Goal: Obtain resource: Download file/media

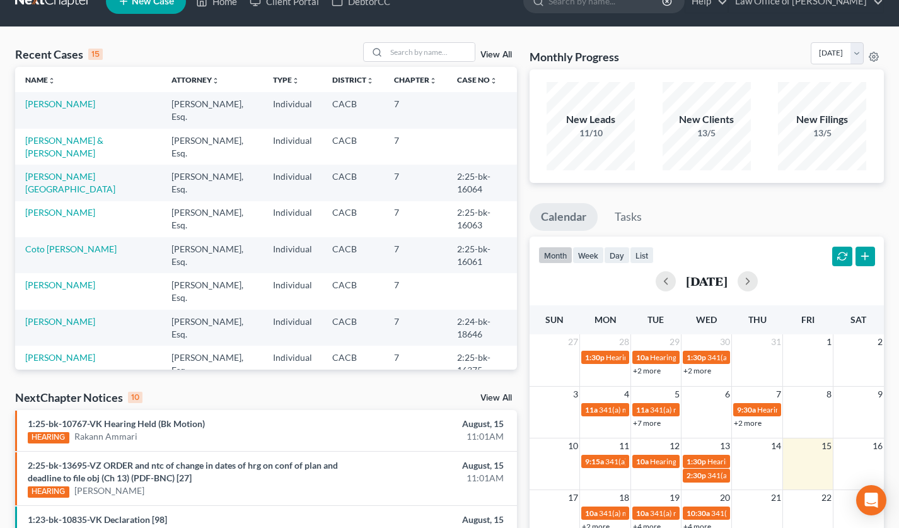
scroll to position [41, 0]
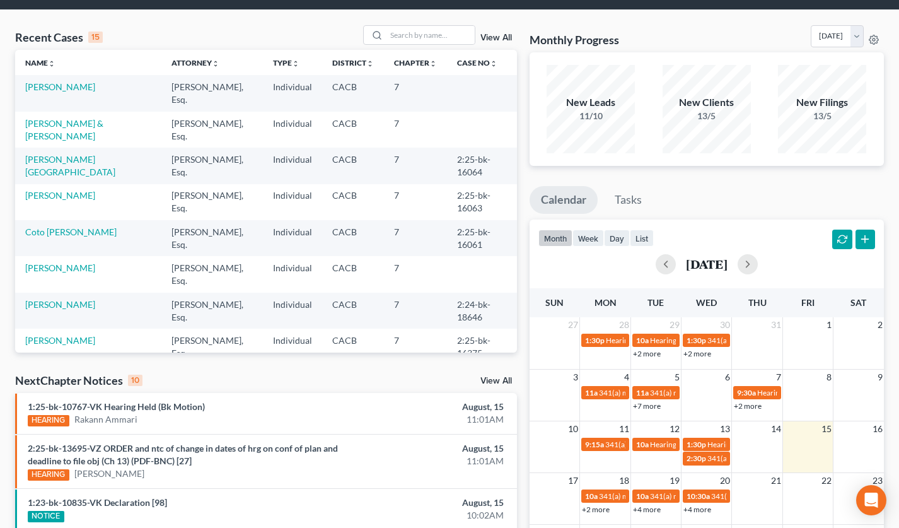
click at [615, 505] on div "+2 more" at bounding box center [605, 508] width 50 height 13
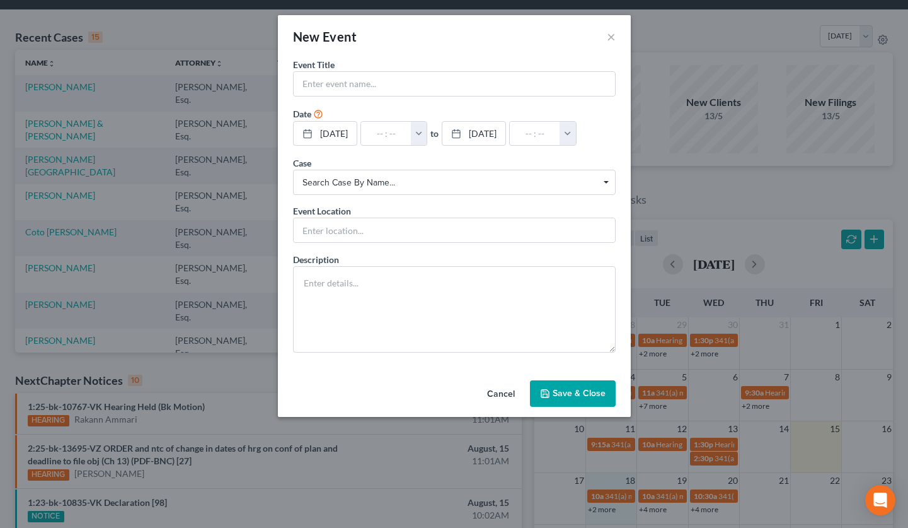
click at [608, 507] on div "New Event × Event Title * Date [DATE] close Date [DATE] Time 12:00 AM chevron_l…" at bounding box center [454, 264] width 908 height 528
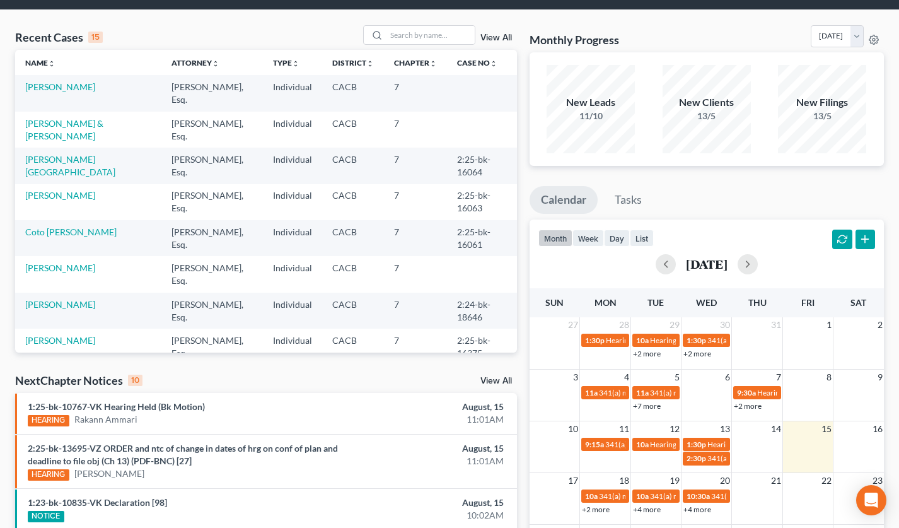
click at [605, 510] on link "+2 more" at bounding box center [596, 508] width 28 height 9
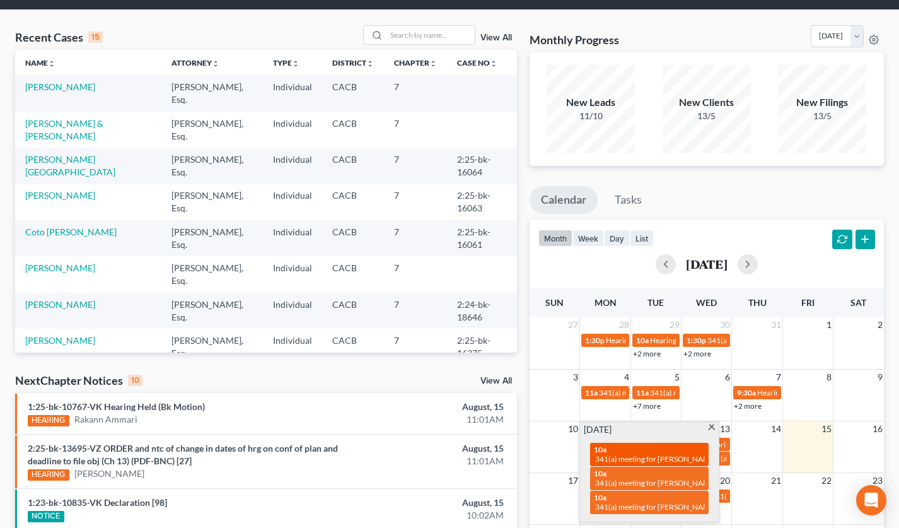
click at [652, 456] on span "341(a) meeting for [PERSON_NAME]" at bounding box center [656, 458] width 122 height 9
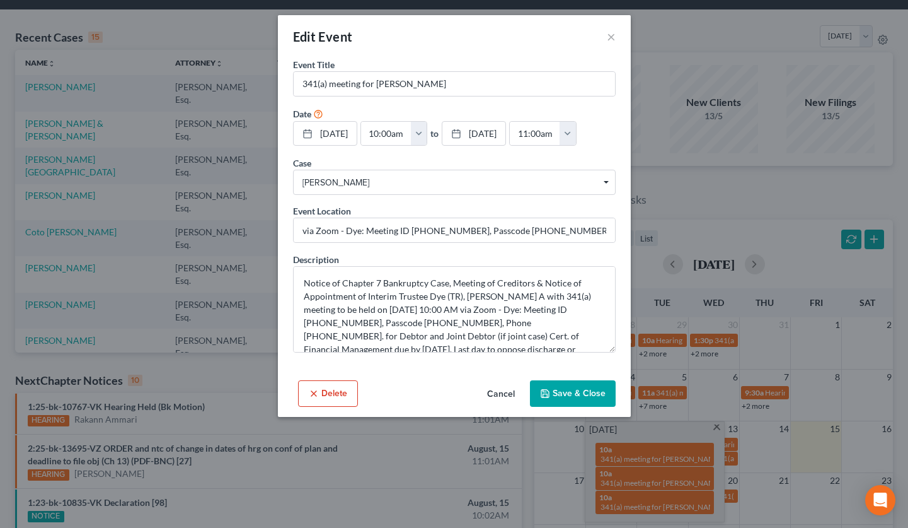
click at [618, 37] on div "Edit Event ×" at bounding box center [454, 36] width 353 height 43
click at [613, 37] on button "×" at bounding box center [611, 36] width 9 height 15
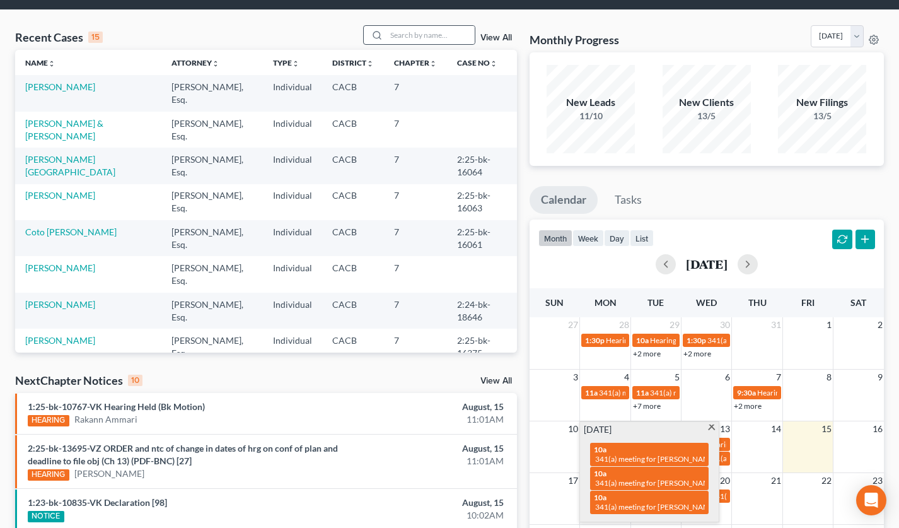
click at [382, 32] on icon at bounding box center [377, 35] width 10 height 10
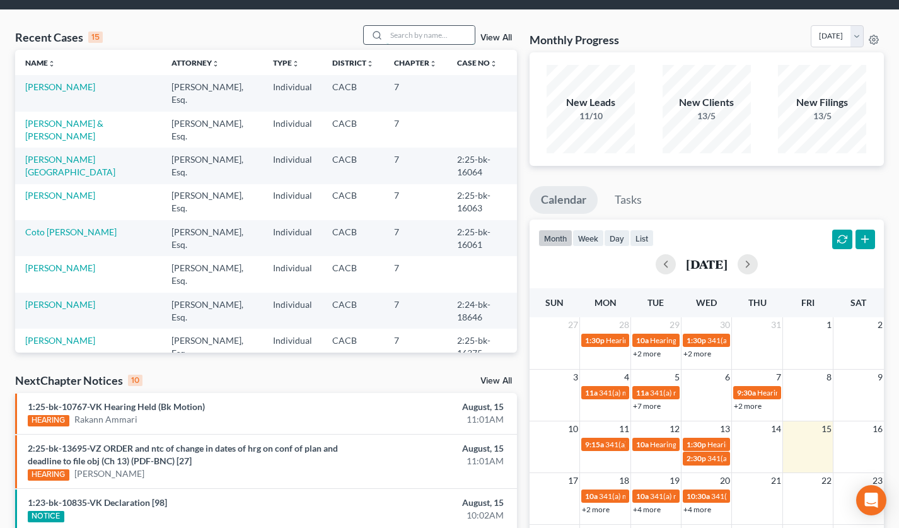
click at [406, 32] on input "search" at bounding box center [430, 35] width 88 height 18
type input "[PERSON_NAME]"
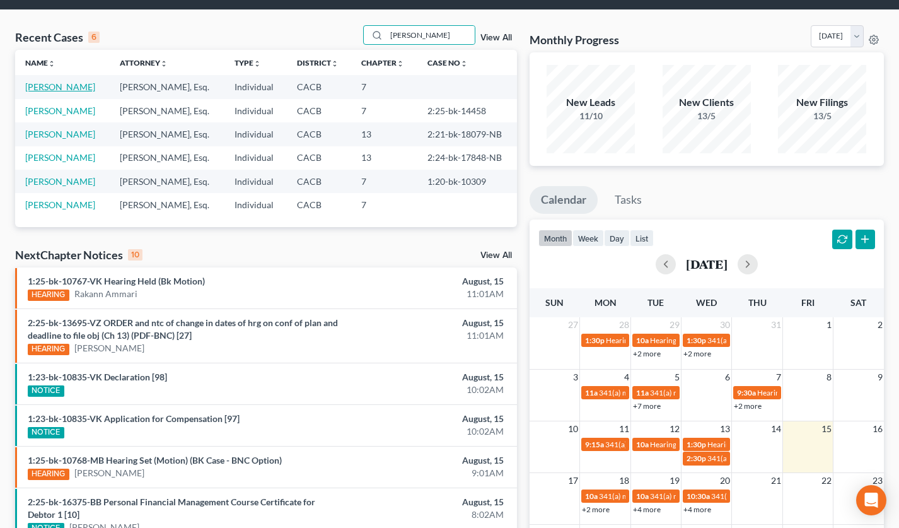
click at [74, 91] on link "[PERSON_NAME]" at bounding box center [60, 86] width 70 height 11
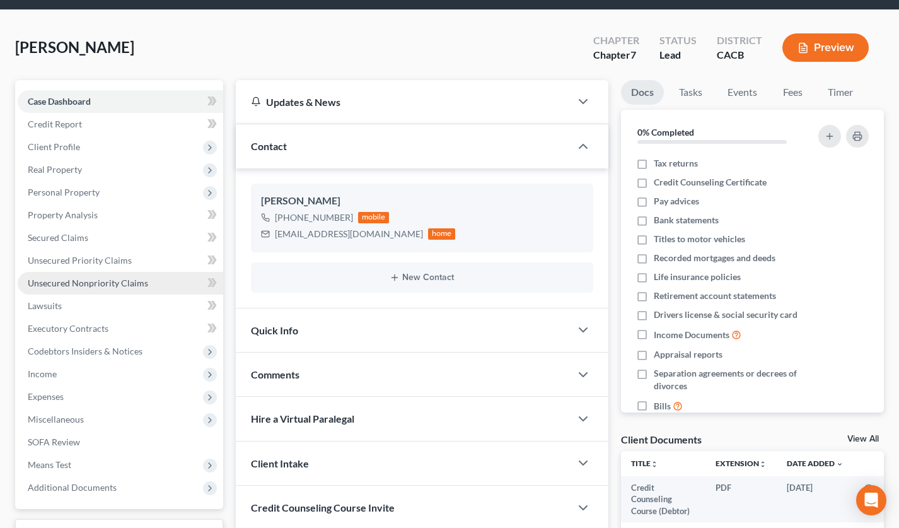
click at [130, 277] on span "Unsecured Nonpriority Claims" at bounding box center [88, 282] width 120 height 11
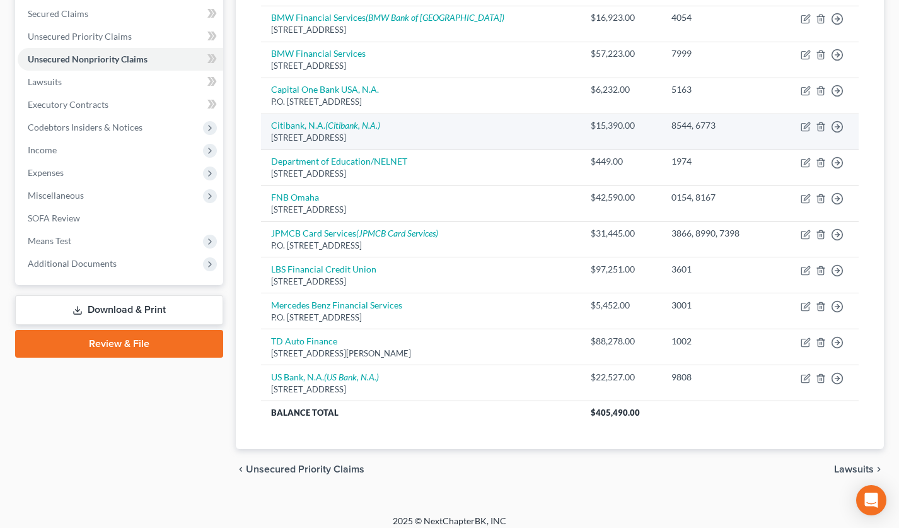
scroll to position [274, 0]
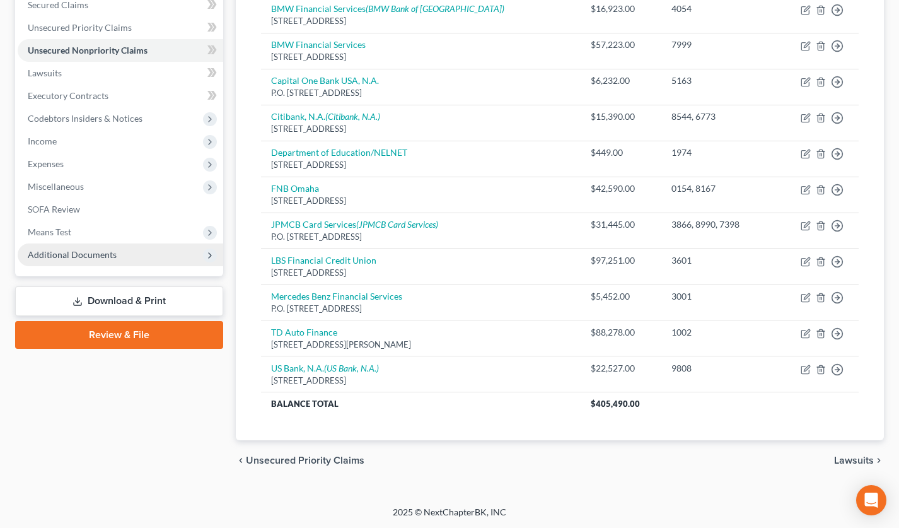
click at [84, 251] on span "Additional Documents" at bounding box center [72, 254] width 89 height 11
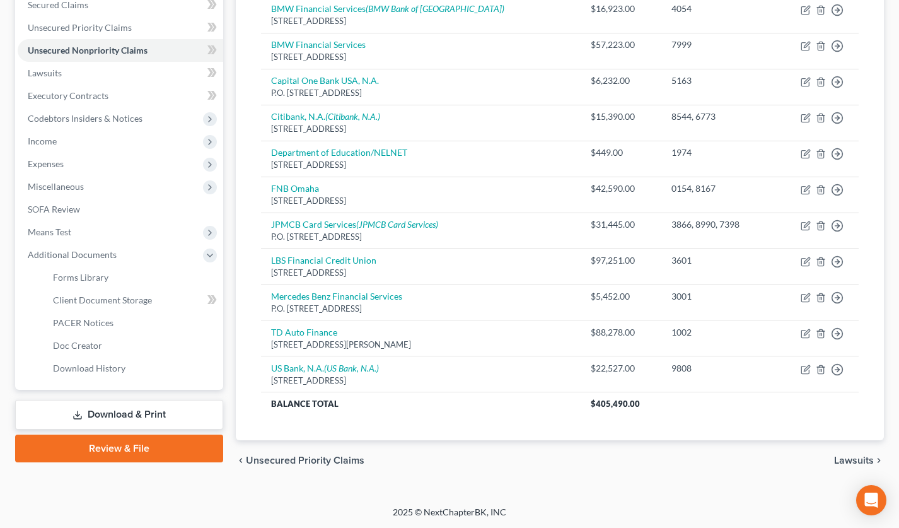
click at [141, 420] on link "Download & Print" at bounding box center [119, 415] width 208 height 30
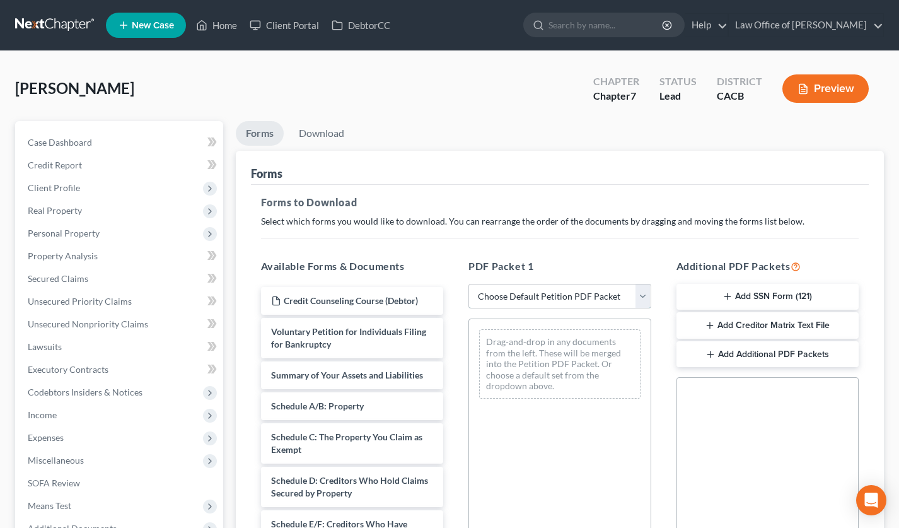
click at [497, 296] on select "Choose Default Petition PDF Packet Complete Bankruptcy Petition (all forms and …" at bounding box center [559, 296] width 183 height 25
select select "3"
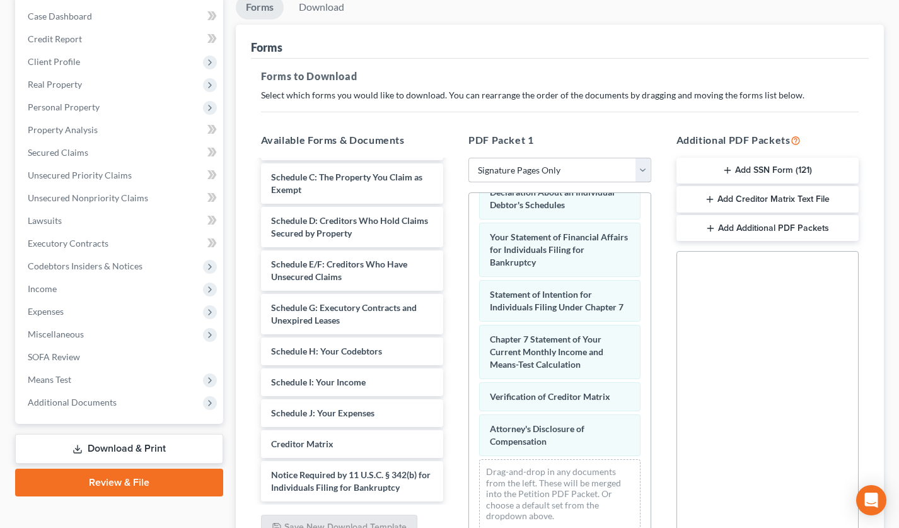
scroll to position [141, 0]
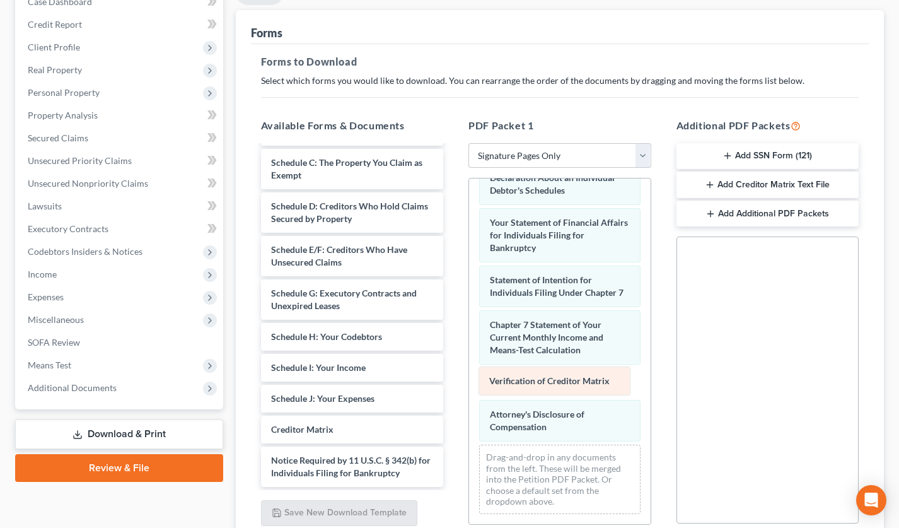
drag, startPoint x: 504, startPoint y: 387, endPoint x: 352, endPoint y: 376, distance: 152.3
click at [469, 376] on div "Verification of Creditor Matrix Voluntary Petition for Individuals Filing for B…" at bounding box center [560, 315] width 182 height 415
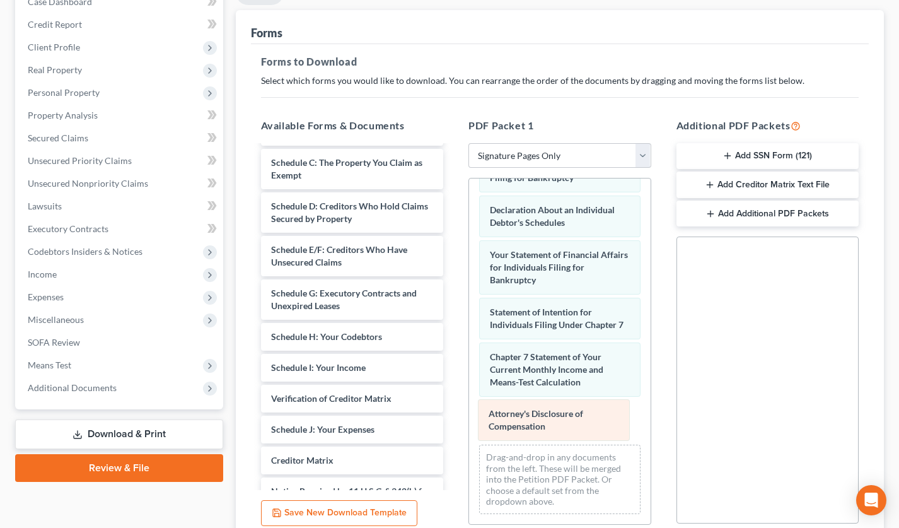
drag, startPoint x: 508, startPoint y: 419, endPoint x: 386, endPoint y: 410, distance: 122.0
click at [469, 409] on div "Attorney's Disclosure of Compensation Voluntary Petition for Individuals Filing…" at bounding box center [560, 332] width 182 height 383
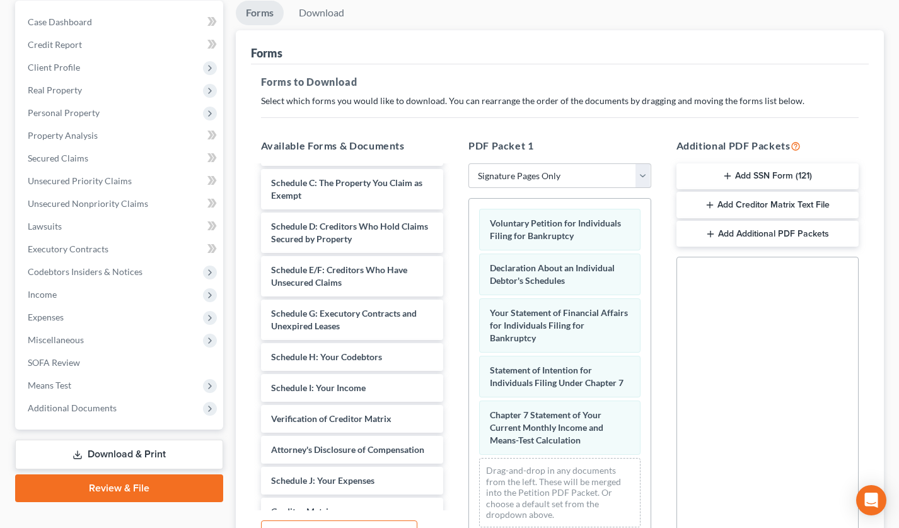
scroll to position [27, 0]
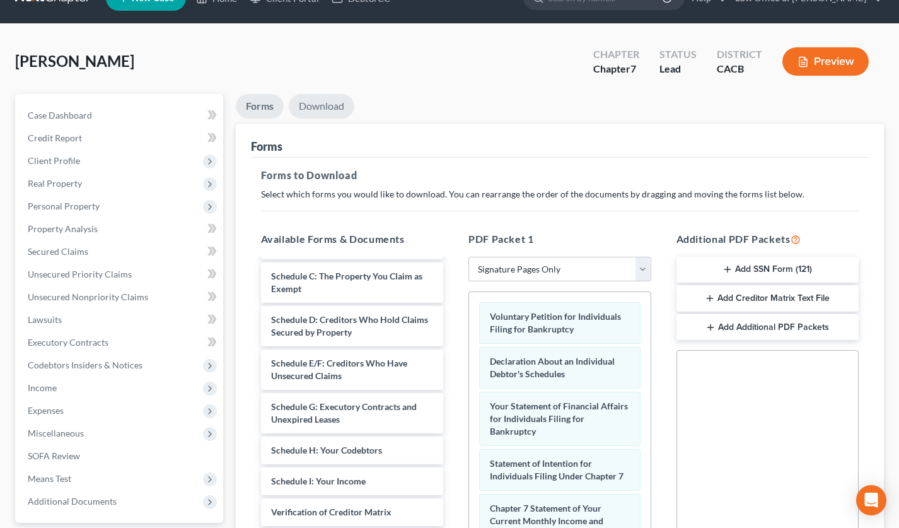
click at [329, 100] on link "Download" at bounding box center [322, 106] width 66 height 25
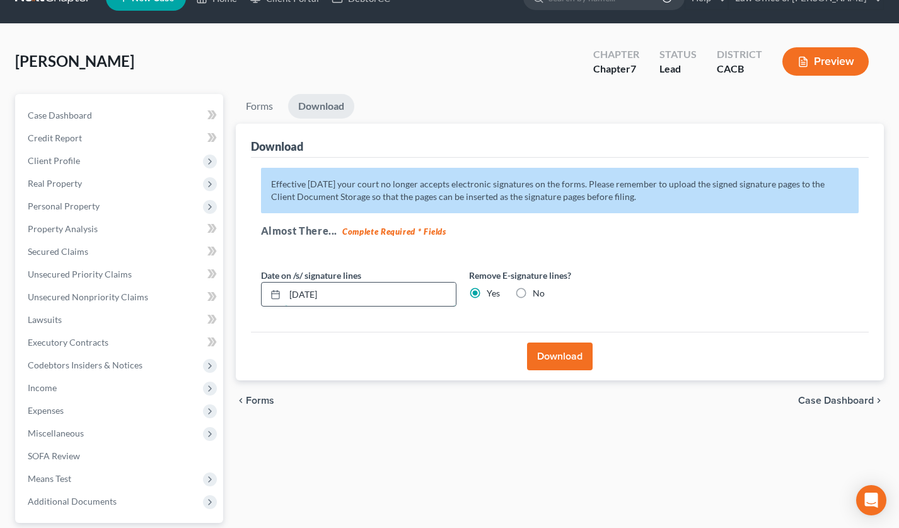
click at [311, 291] on input "[DATE]" at bounding box center [370, 294] width 171 height 24
type input "[DATE]"
click at [562, 355] on button "Download" at bounding box center [560, 356] width 66 height 28
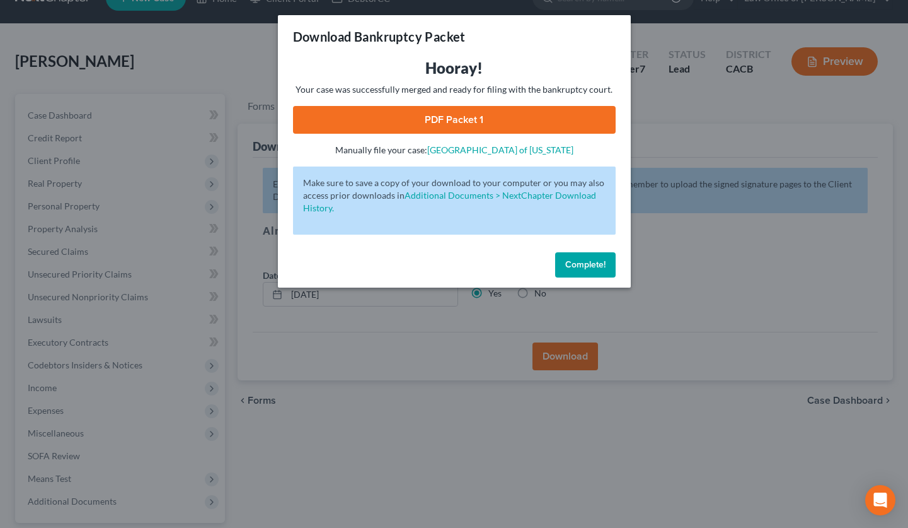
click at [504, 124] on link "PDF Packet 1" at bounding box center [454, 120] width 323 height 28
click at [591, 258] on button "Complete!" at bounding box center [585, 264] width 61 height 25
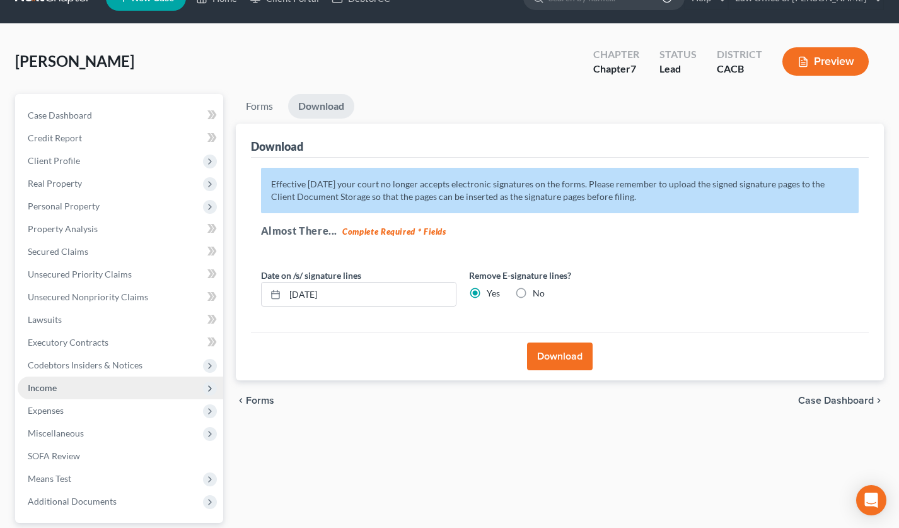
click at [72, 391] on span "Income" at bounding box center [120, 387] width 205 height 23
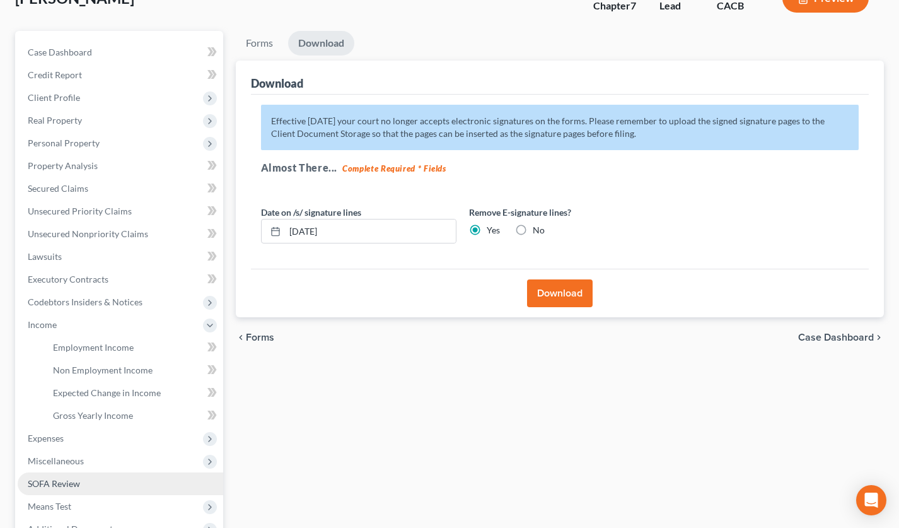
scroll to position [168, 0]
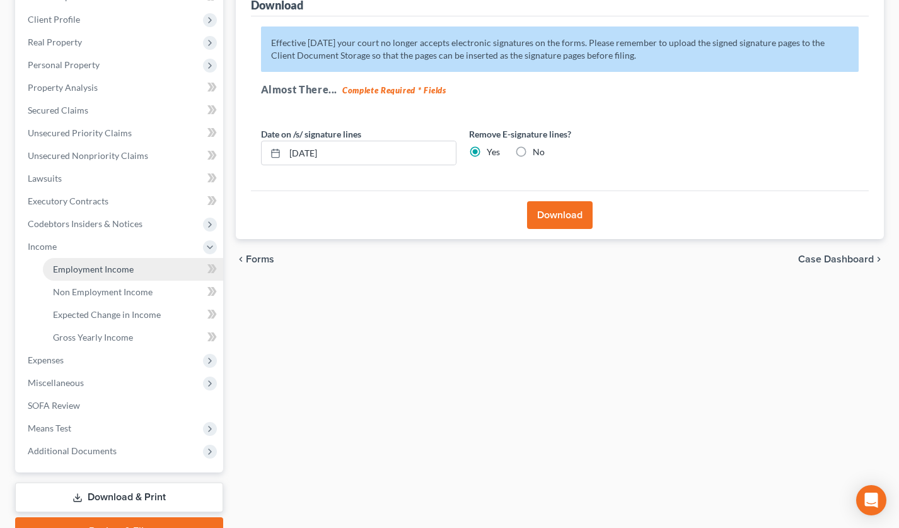
click at [112, 271] on span "Employment Income" at bounding box center [93, 268] width 81 height 11
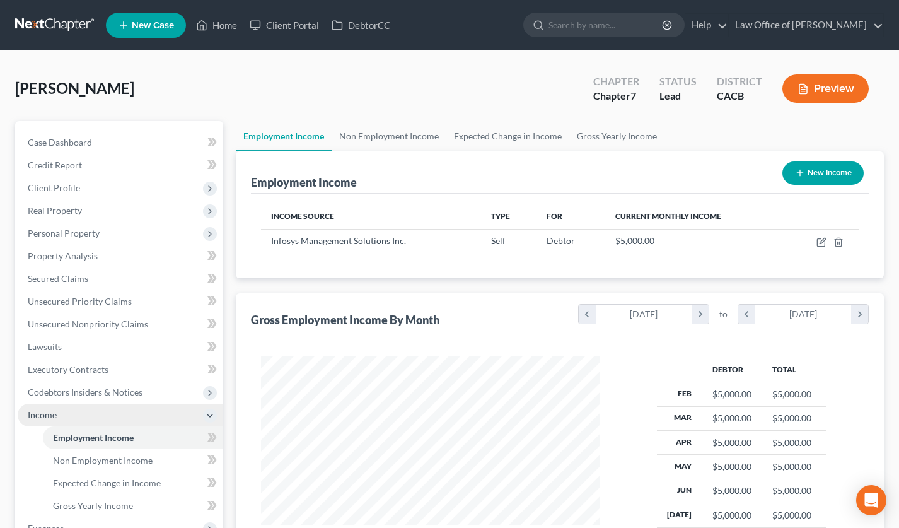
scroll to position [226, 364]
drag, startPoint x: 606, startPoint y: 125, endPoint x: 586, endPoint y: 136, distance: 22.5
click at [606, 125] on link "Gross Yearly Income" at bounding box center [616, 136] width 95 height 30
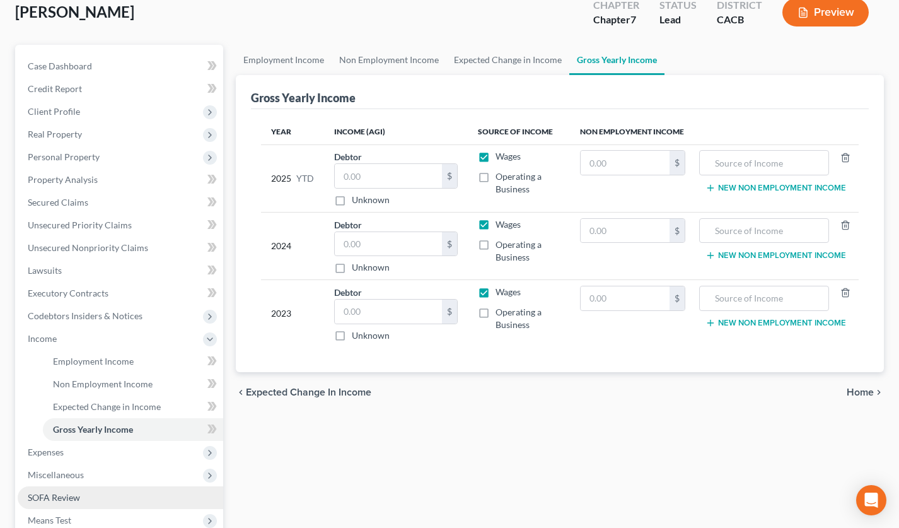
scroll to position [42, 0]
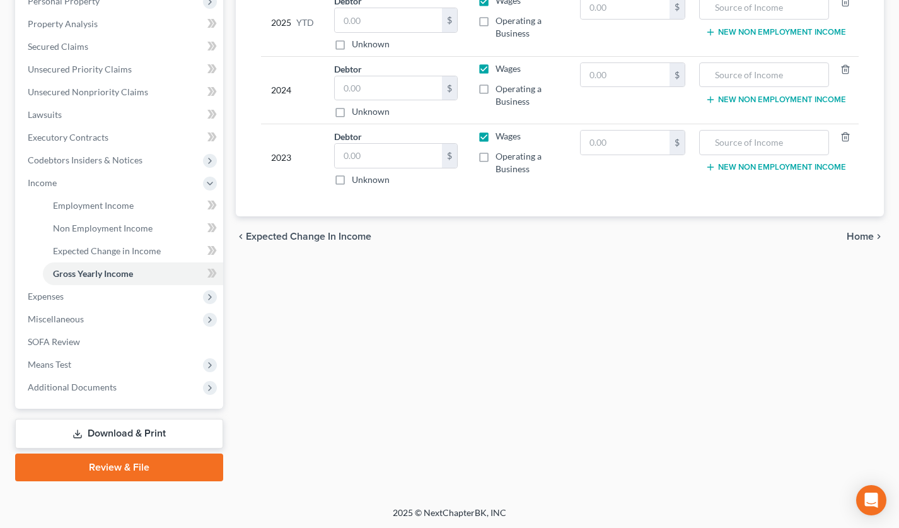
click at [136, 432] on link "Download & Print" at bounding box center [119, 434] width 208 height 30
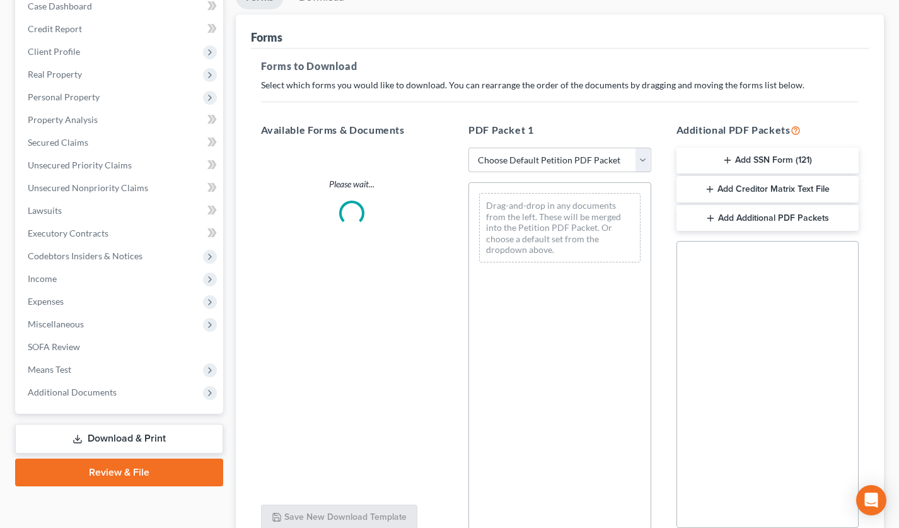
scroll to position [155, 0]
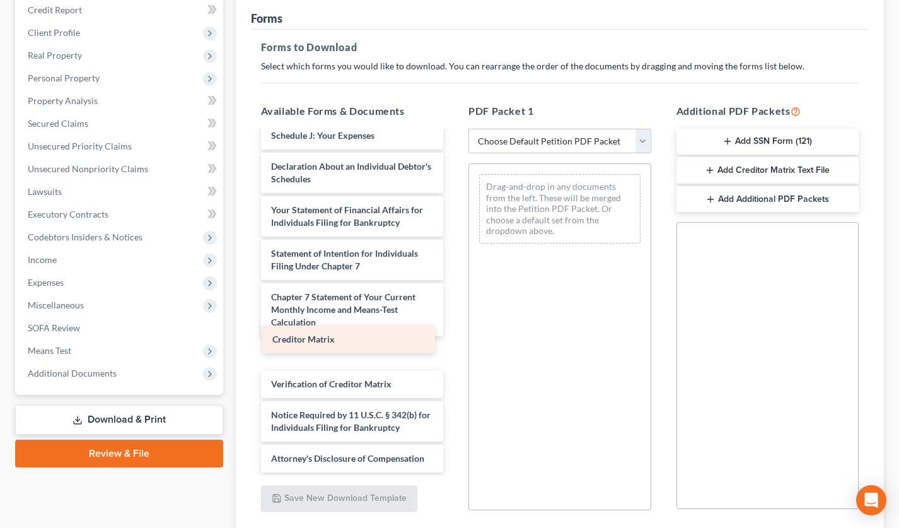
drag, startPoint x: 362, startPoint y: 337, endPoint x: 575, endPoint y: 275, distance: 222.0
click at [454, 278] on div "Creditor Matrix Credit Counseling Course (Debtor) Voluntary Petition for Indivi…" at bounding box center [352, 111] width 203 height 722
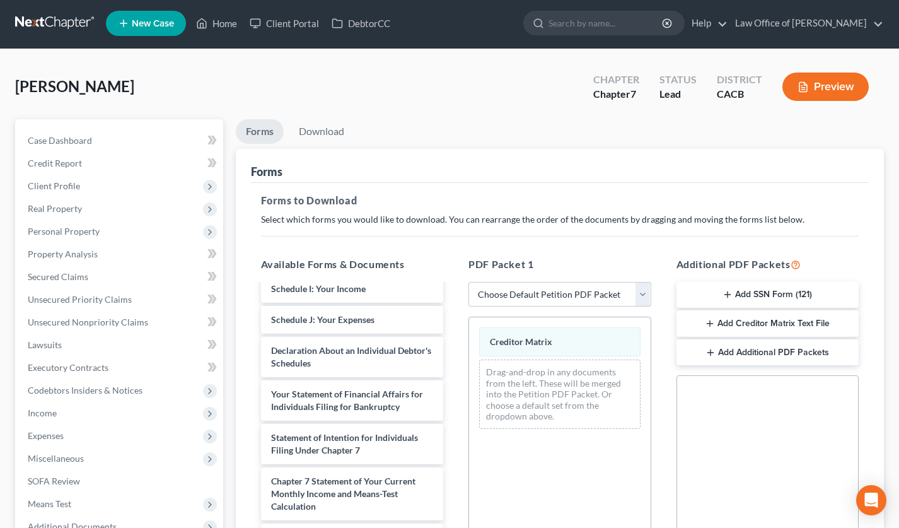
scroll to position [0, 0]
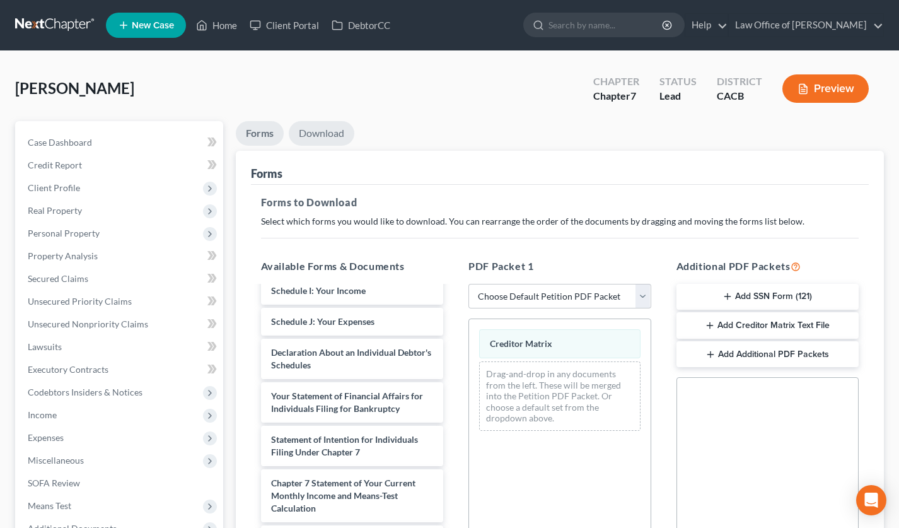
click at [326, 132] on link "Download" at bounding box center [322, 133] width 66 height 25
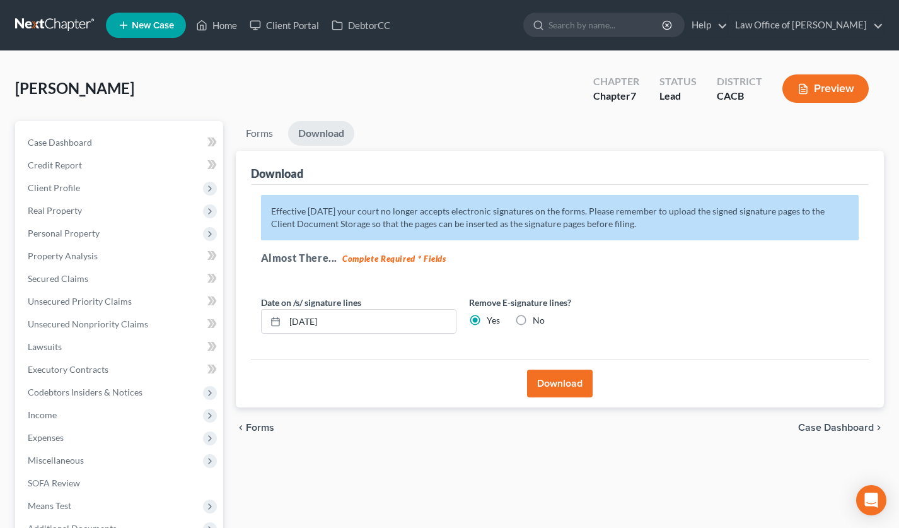
click at [552, 382] on button "Download" at bounding box center [560, 383] width 66 height 28
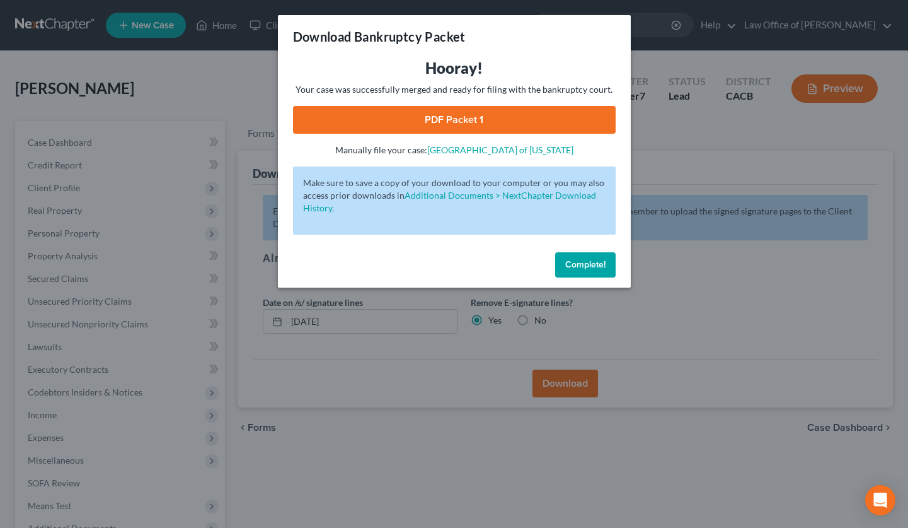
click at [384, 124] on link "PDF Packet 1" at bounding box center [454, 120] width 323 height 28
click at [572, 272] on button "Complete!" at bounding box center [585, 264] width 61 height 25
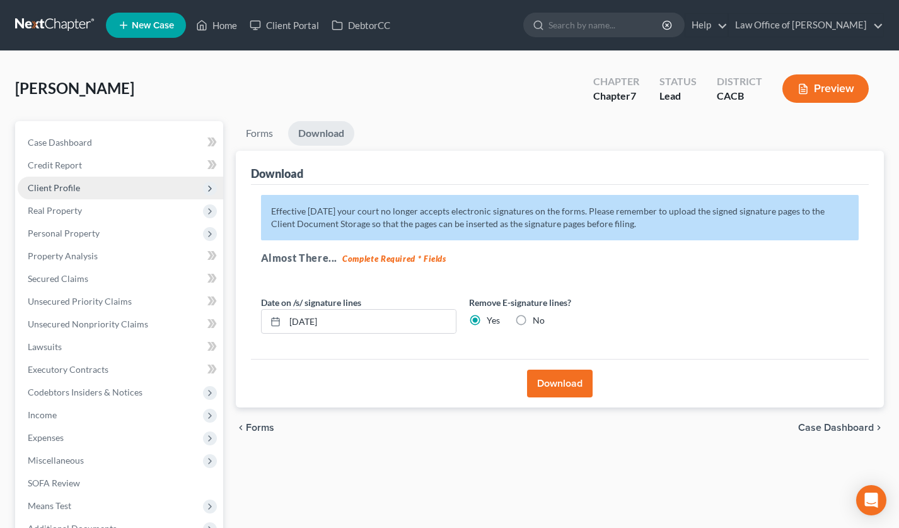
click at [84, 185] on span "Client Profile" at bounding box center [120, 187] width 205 height 23
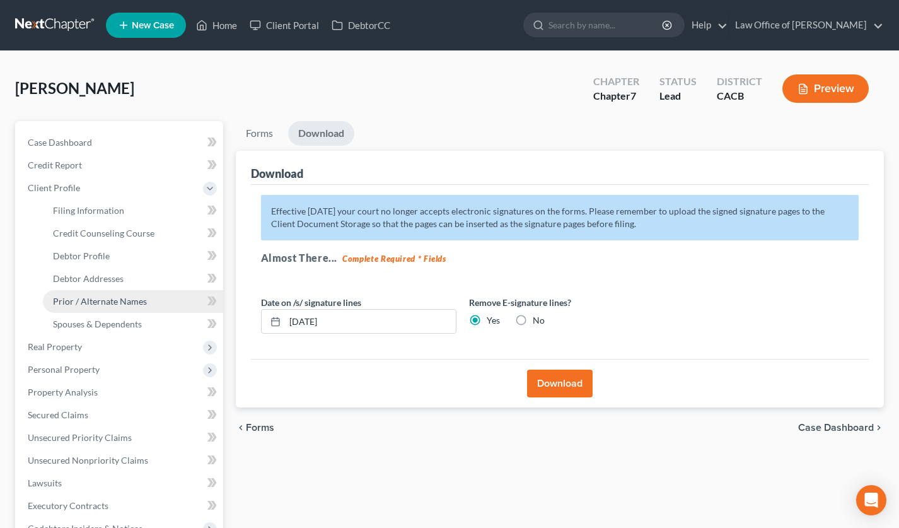
click at [115, 296] on span "Prior / Alternate Names" at bounding box center [100, 301] width 94 height 11
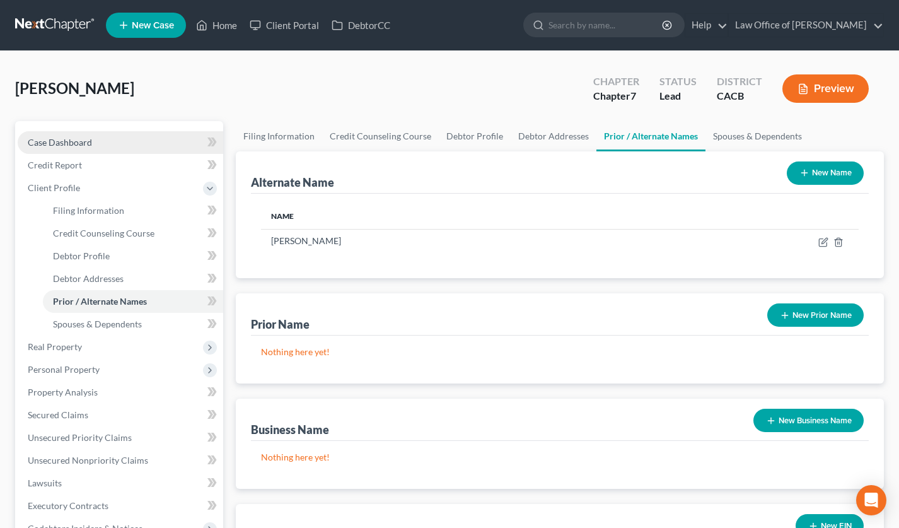
click at [84, 144] on span "Case Dashboard" at bounding box center [60, 142] width 64 height 11
